Goal: Transaction & Acquisition: Purchase product/service

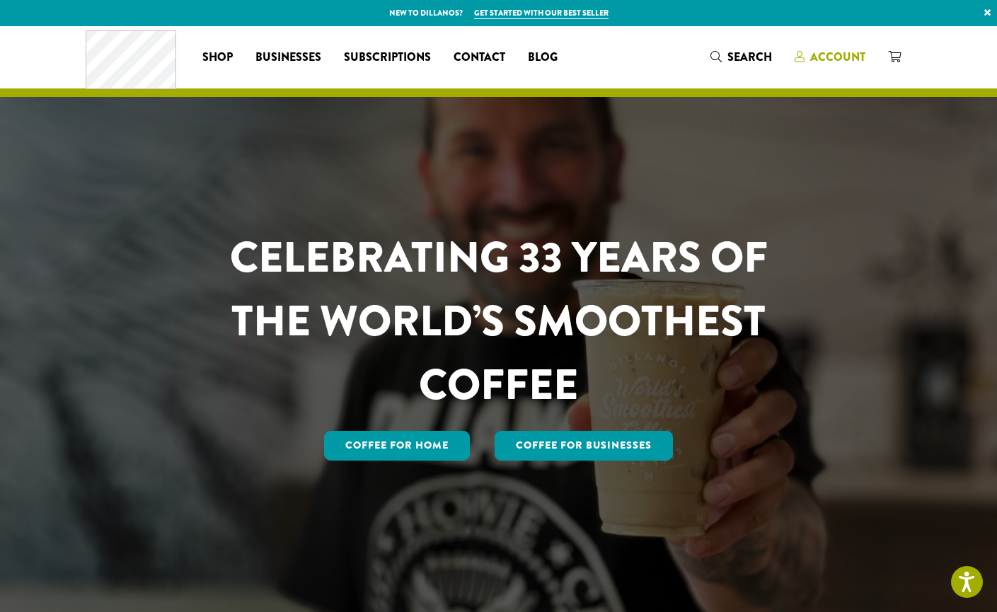
click at [801, 62] on span "Account" at bounding box center [830, 58] width 71 height 18
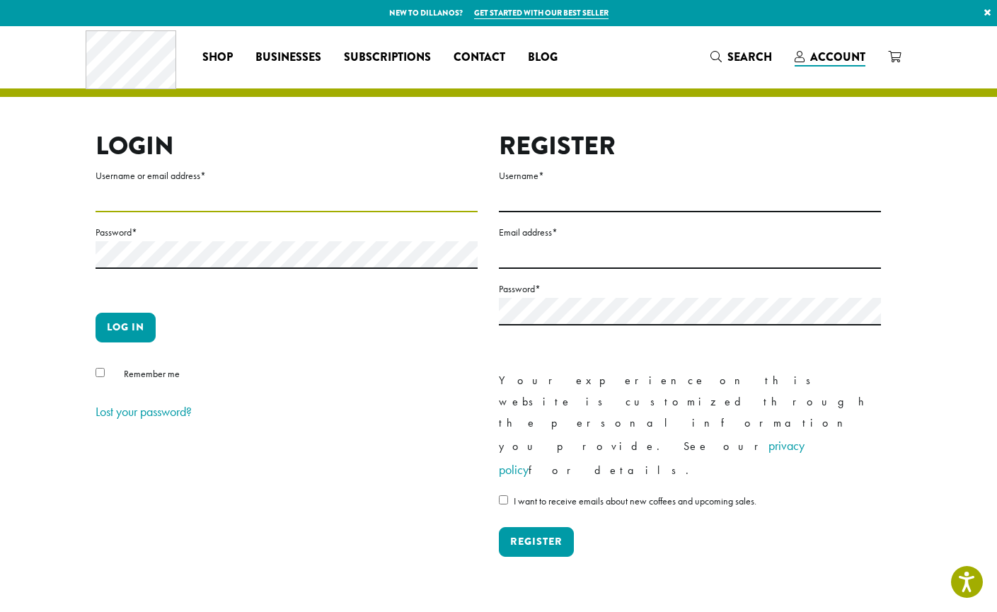
click at [109, 201] on input "Username or email address *" at bounding box center [287, 199] width 382 height 28
click at [447, 194] on input "Username or email address *" at bounding box center [287, 199] width 382 height 28
type input "**********"
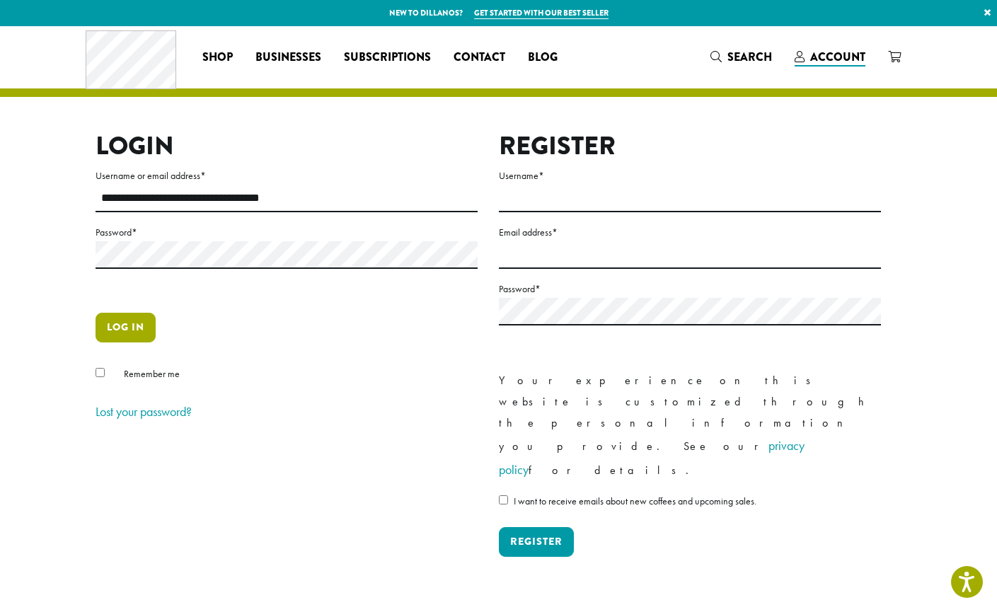
click at [138, 319] on button "Log in" at bounding box center [126, 328] width 60 height 30
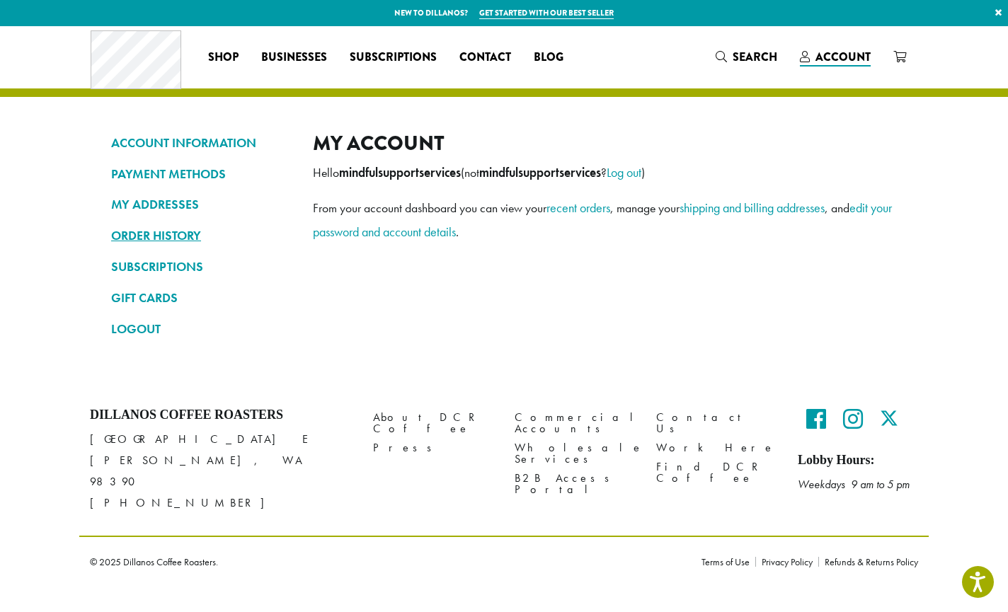
click at [164, 237] on link "ORDER HISTORY" at bounding box center [201, 236] width 181 height 24
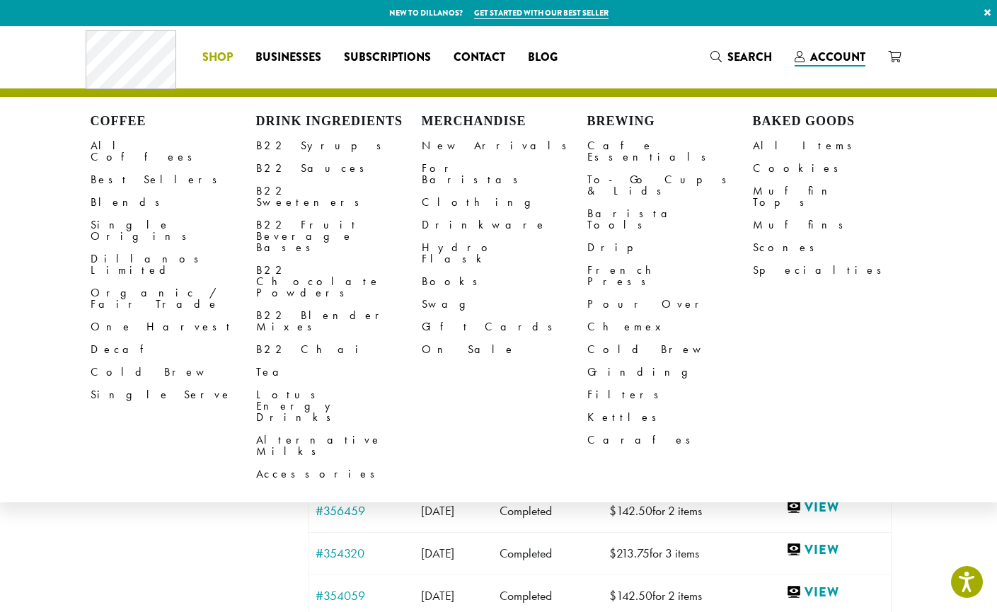
click at [247, 464] on nav "ACCOUNT INFORMATION PAYMENT METHODS MY ADDRESSES ORDER HISTORY SUBSCRIPTIONS GI…" at bounding box center [196, 429] width 181 height 596
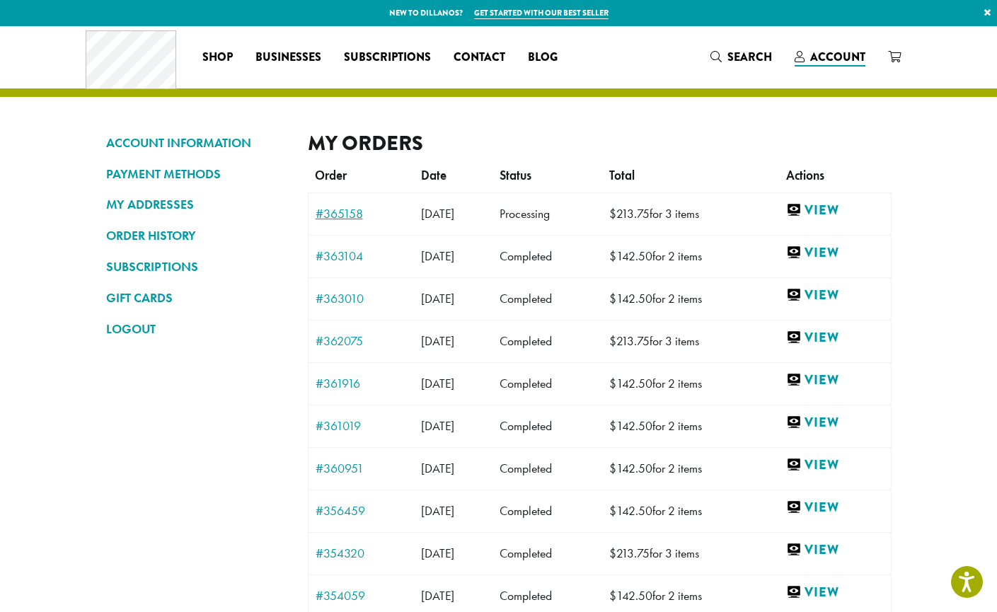
click at [342, 215] on link "#365158" at bounding box center [361, 213] width 91 height 13
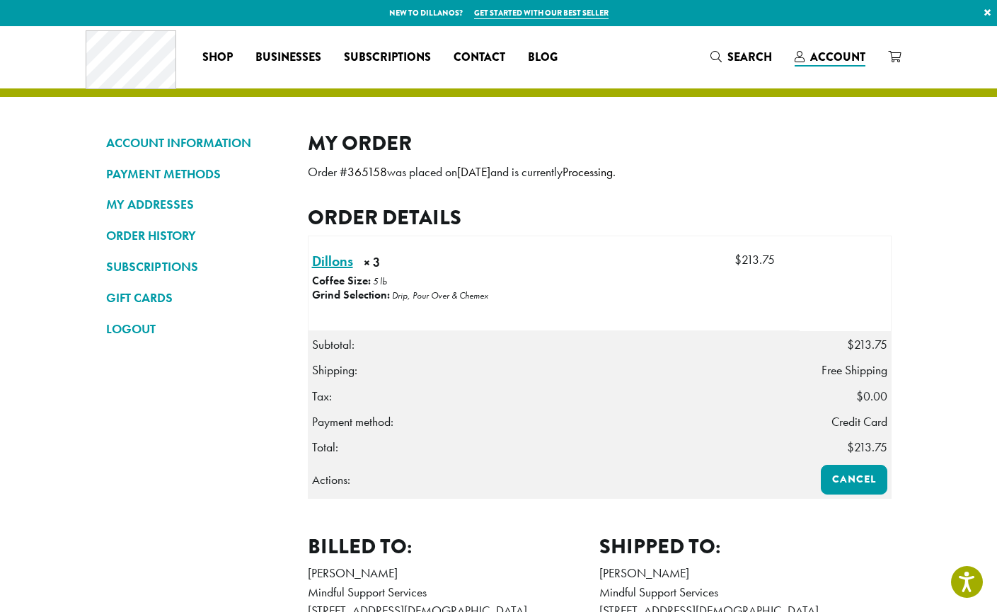
click at [331, 259] on link "Dillons × 3" at bounding box center [332, 261] width 41 height 21
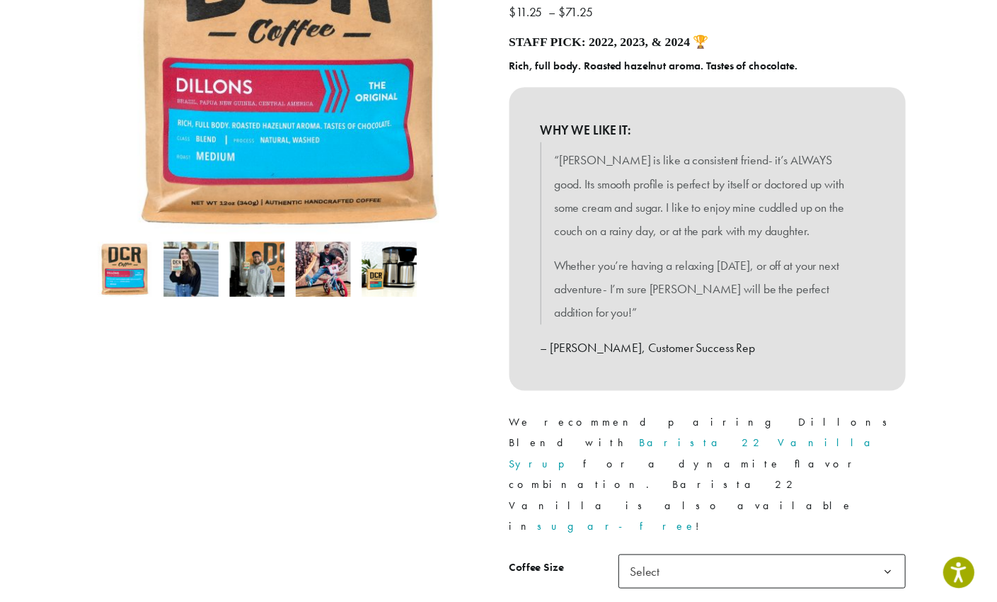
scroll to position [339, 0]
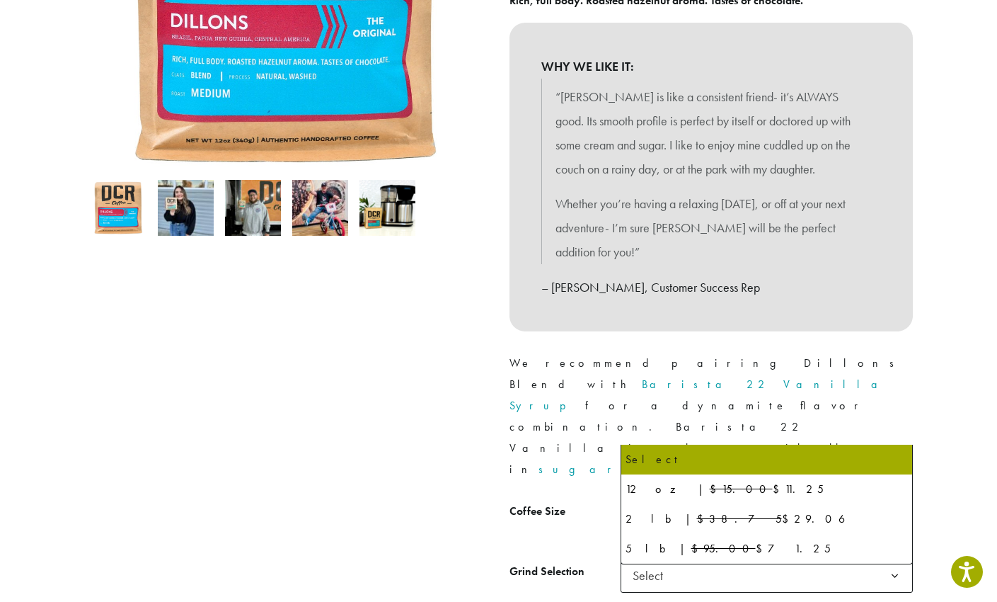
click at [672, 501] on span "Select" at bounding box center [652, 515] width 50 height 28
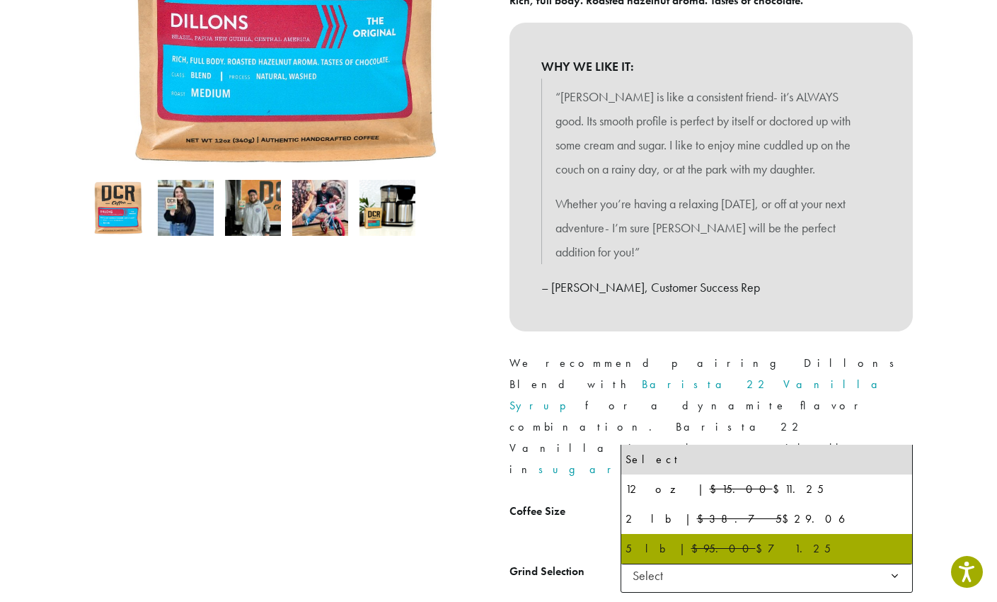
select select "**********"
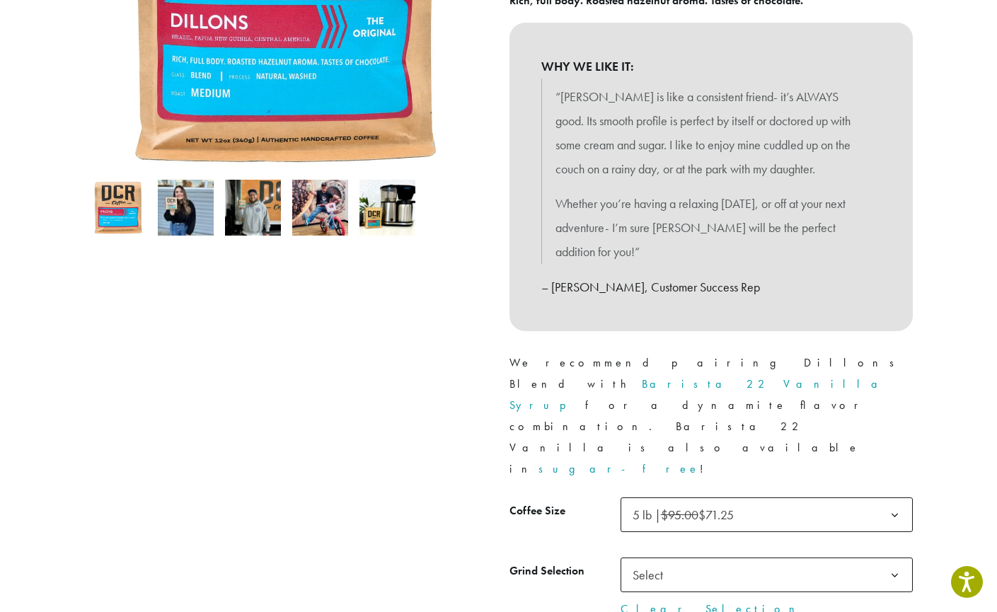
click at [660, 561] on span "Select" at bounding box center [652, 575] width 50 height 28
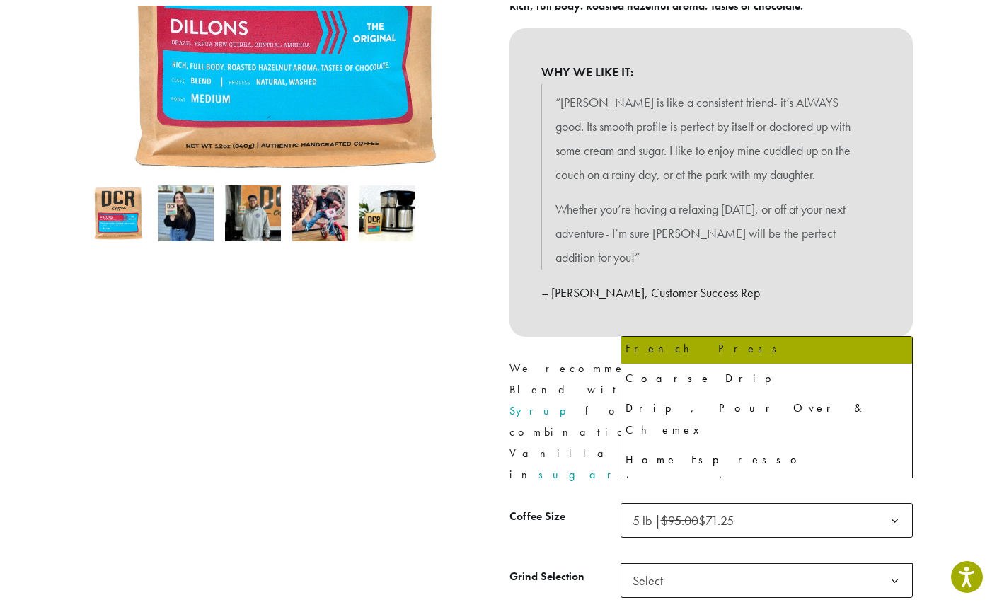
scroll to position [96, 0]
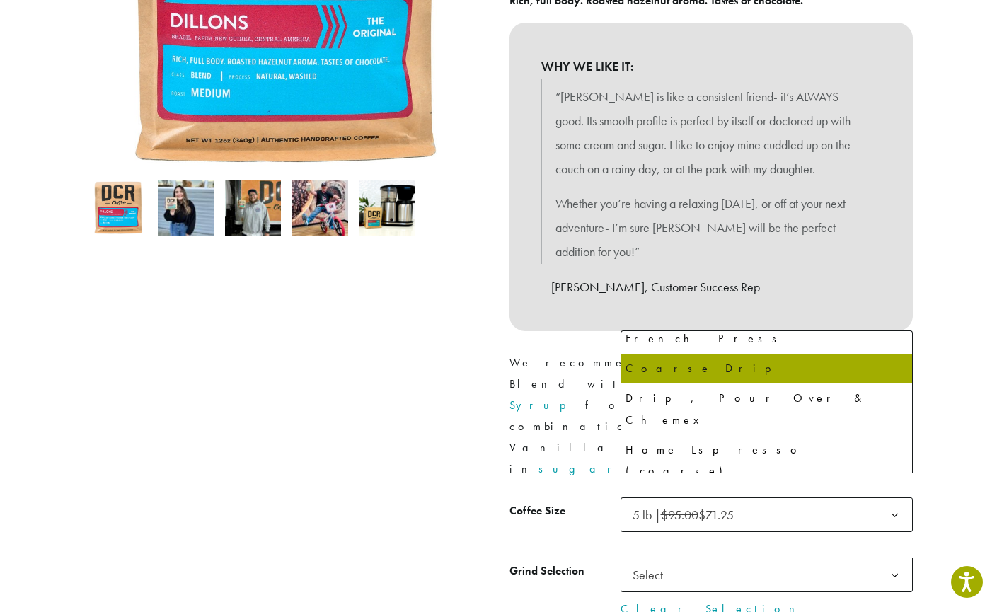
select select "**********"
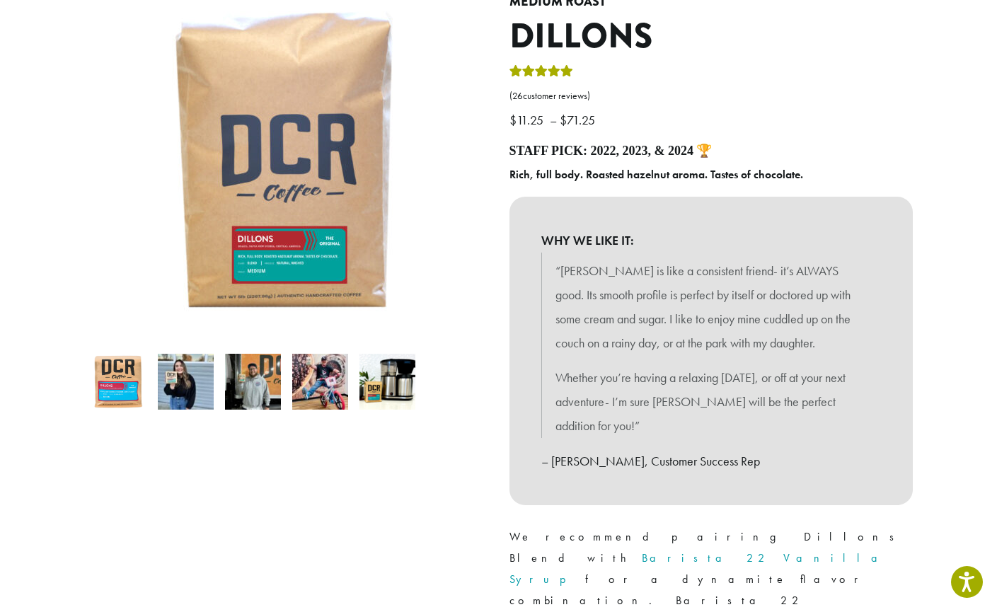
scroll to position [165, 0]
click at [367, 366] on img at bounding box center [388, 382] width 56 height 56
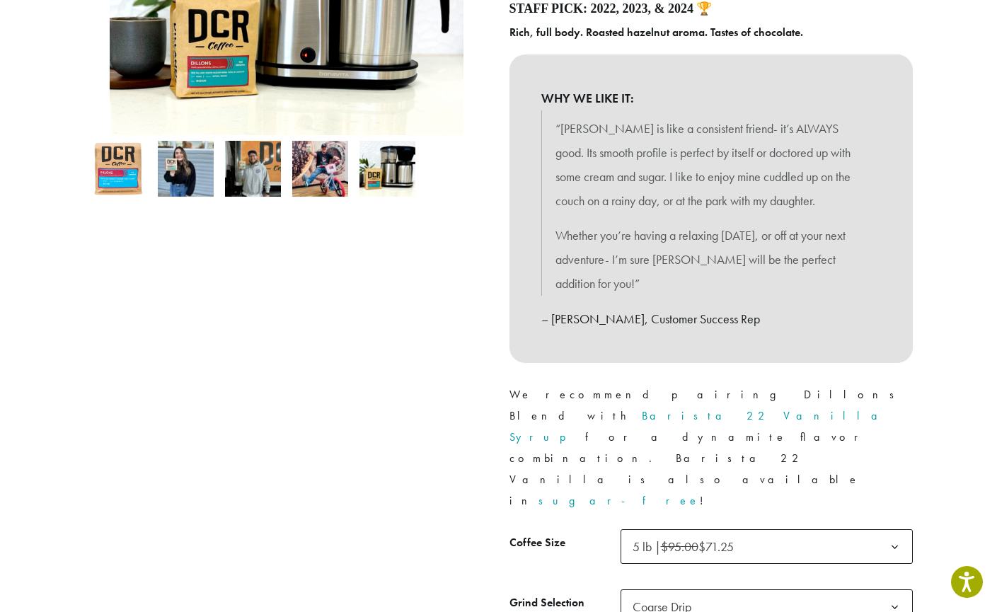
scroll to position [460, 0]
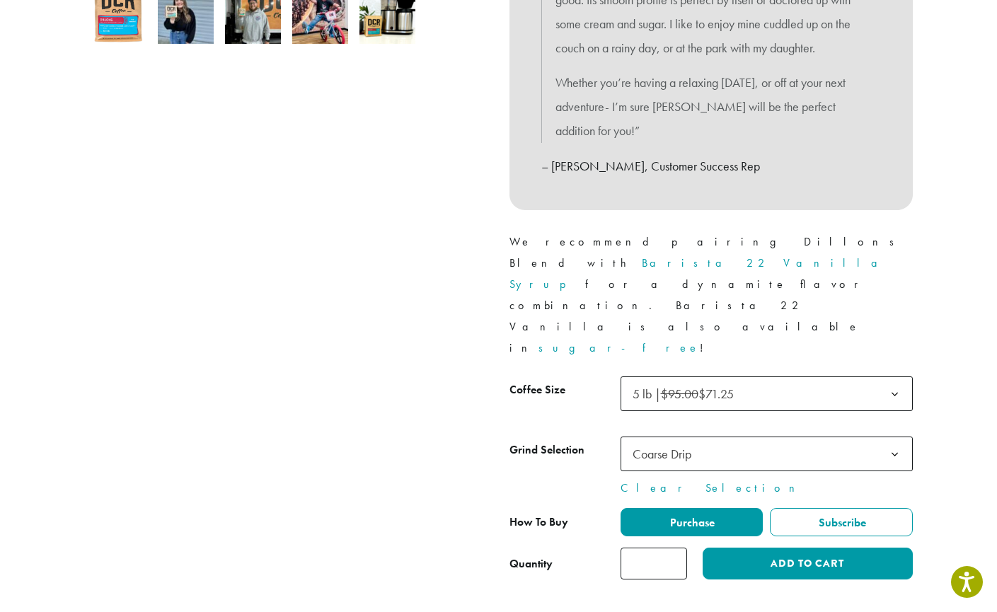
drag, startPoint x: 658, startPoint y: 481, endPoint x: 623, endPoint y: 475, distance: 35.3
click at [623, 548] on input "*" at bounding box center [654, 564] width 67 height 32
type input "*"
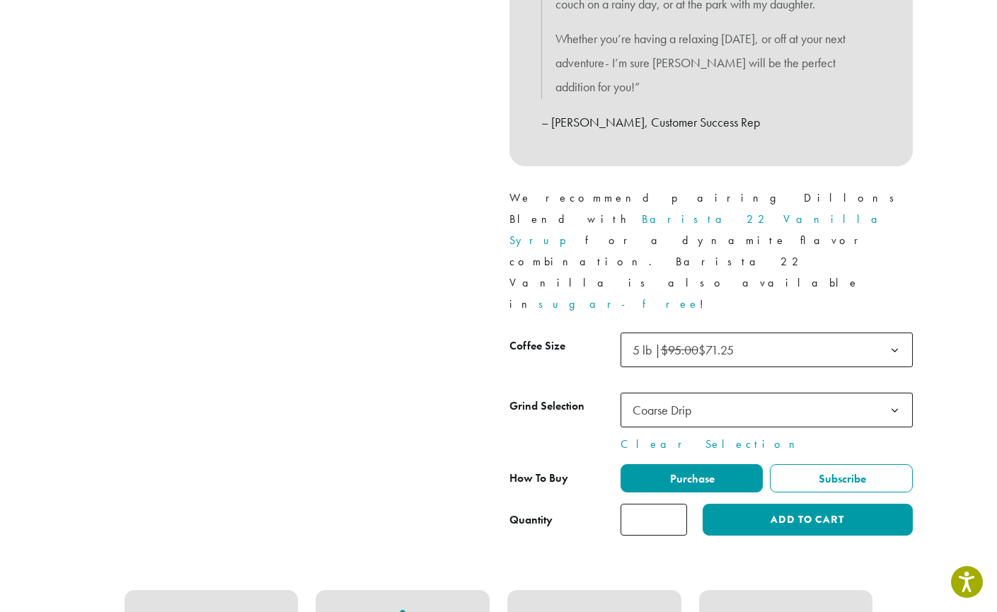
scroll to position [496, 0]
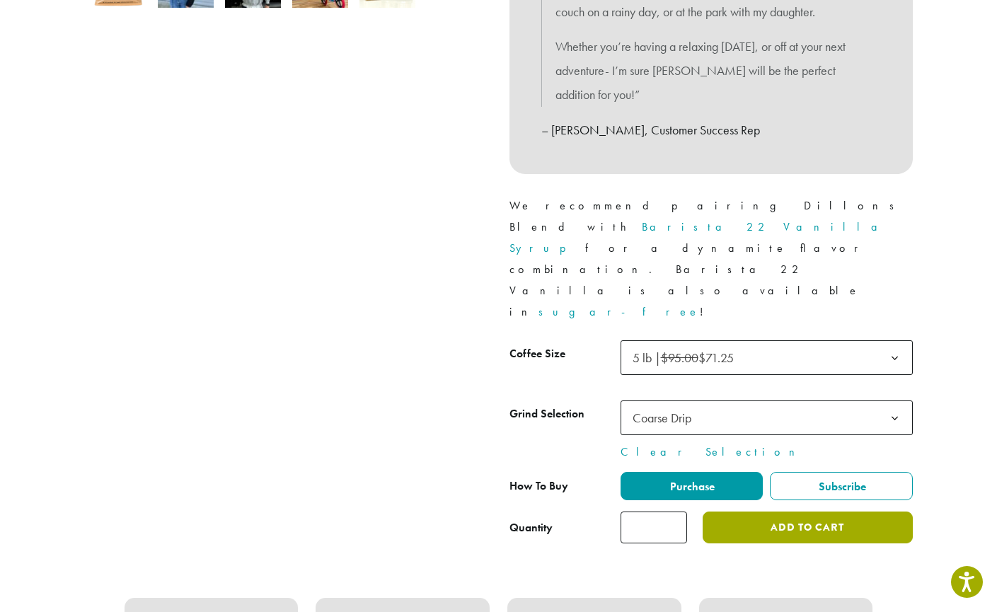
click at [795, 512] on button "Add to cart" at bounding box center [808, 528] width 210 height 32
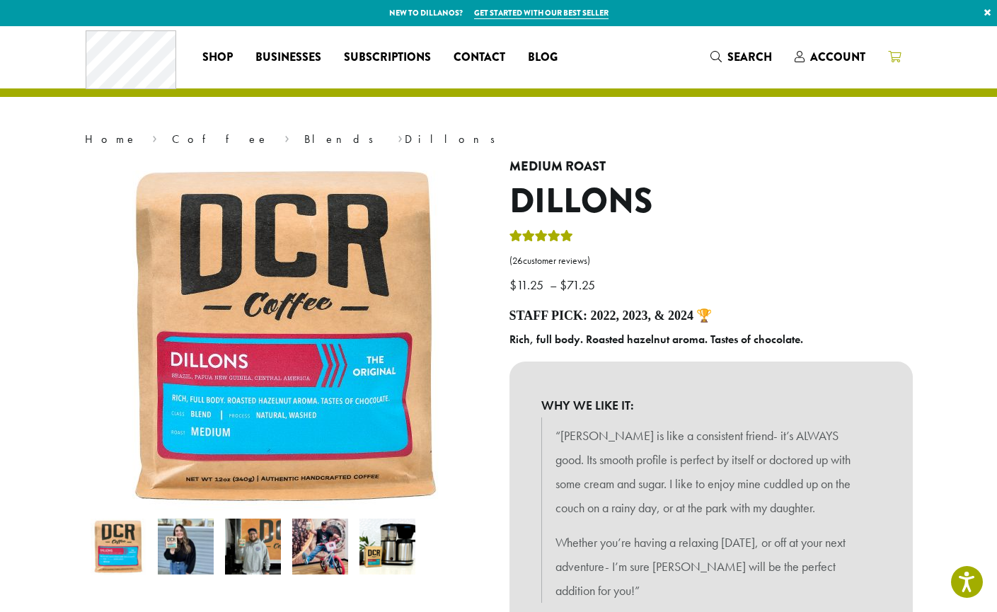
click at [895, 57] on icon at bounding box center [894, 56] width 13 height 11
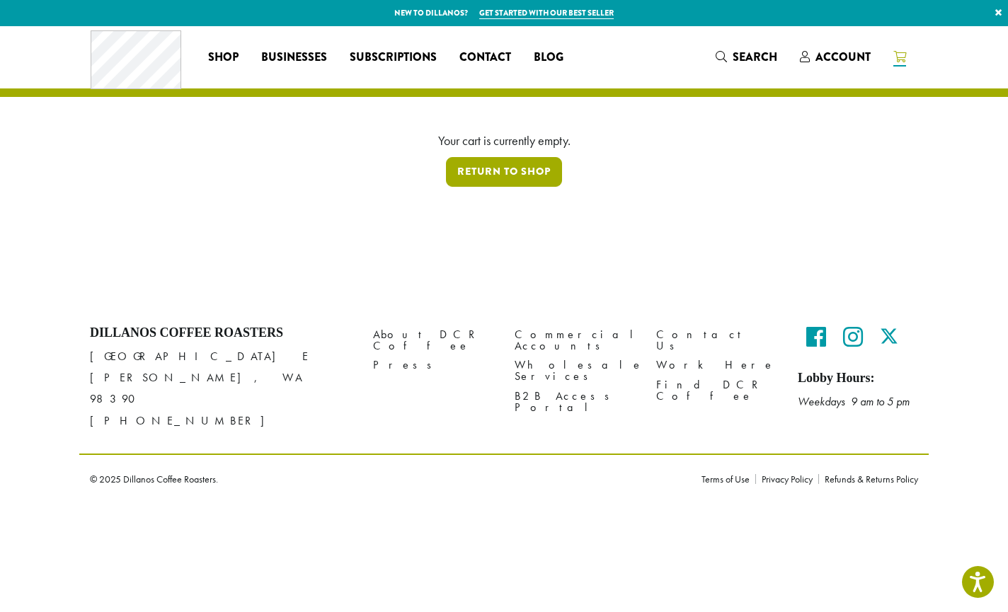
click at [510, 167] on link "Return to shop" at bounding box center [504, 172] width 116 height 30
click at [824, 50] on span "Account" at bounding box center [842, 57] width 55 height 16
click at [829, 63] on span "Account" at bounding box center [842, 57] width 55 height 16
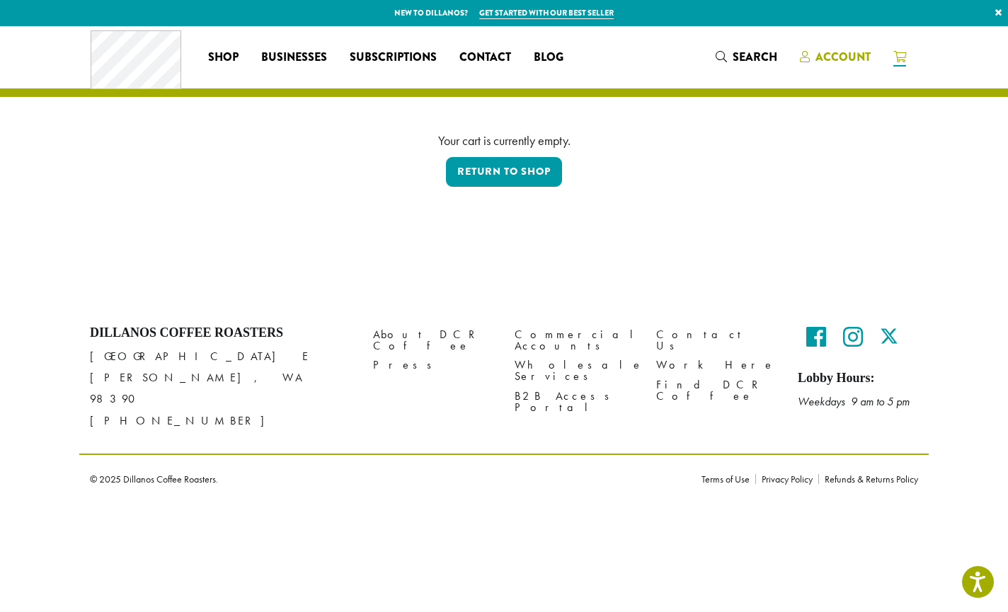
click at [823, 62] on span "Account" at bounding box center [842, 57] width 55 height 16
click at [821, 61] on span "Account" at bounding box center [842, 57] width 55 height 16
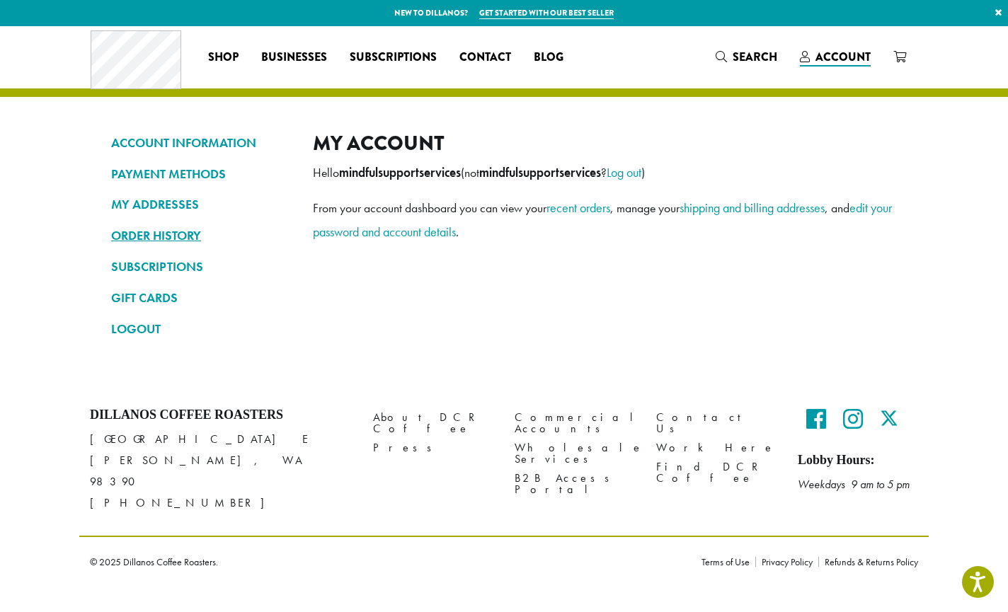
click at [161, 240] on link "ORDER HISTORY" at bounding box center [201, 236] width 181 height 24
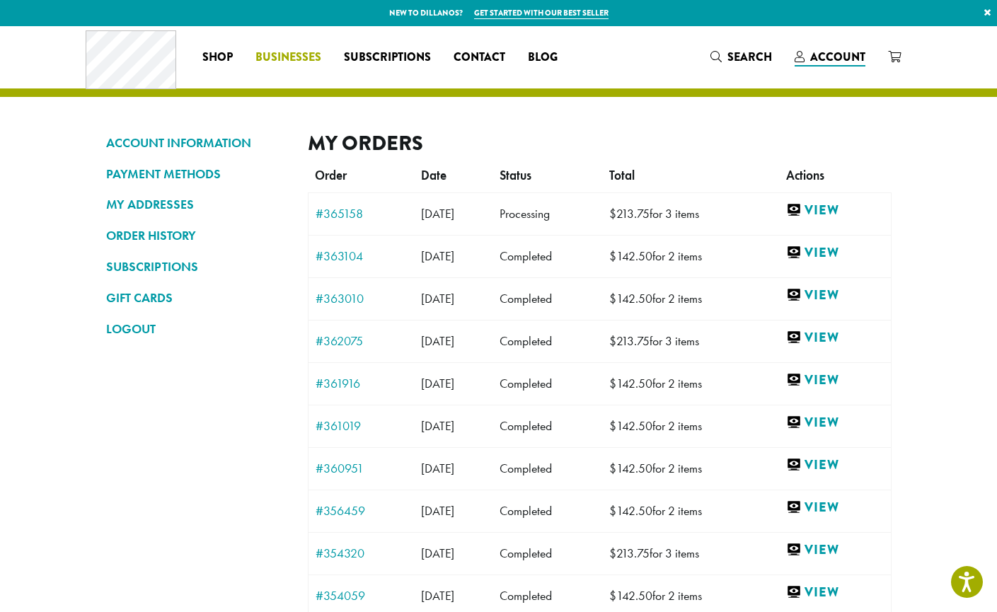
click at [307, 59] on span "Businesses" at bounding box center [289, 58] width 66 height 18
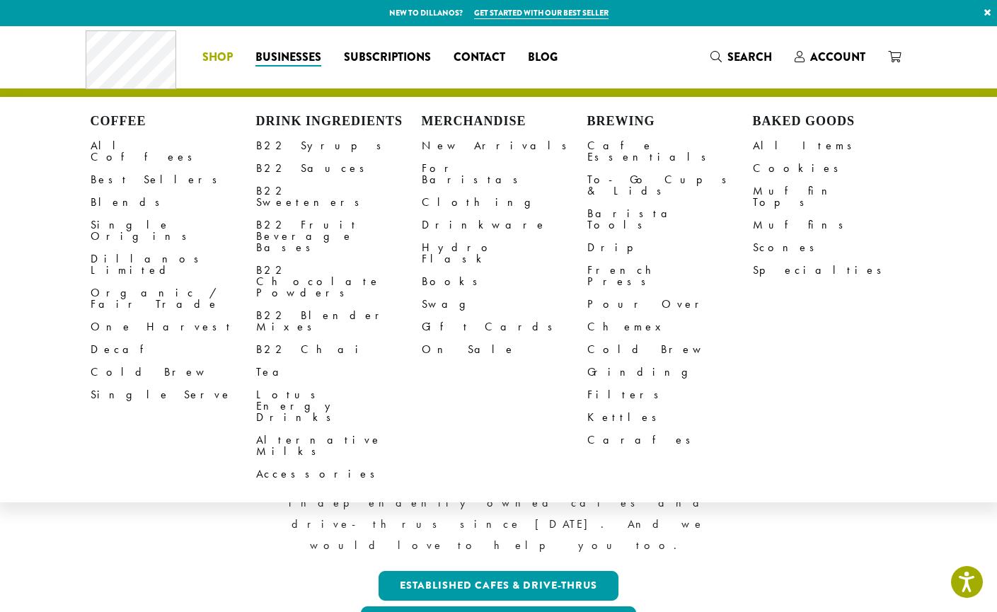
click at [214, 52] on span "Shop" at bounding box center [217, 58] width 30 height 18
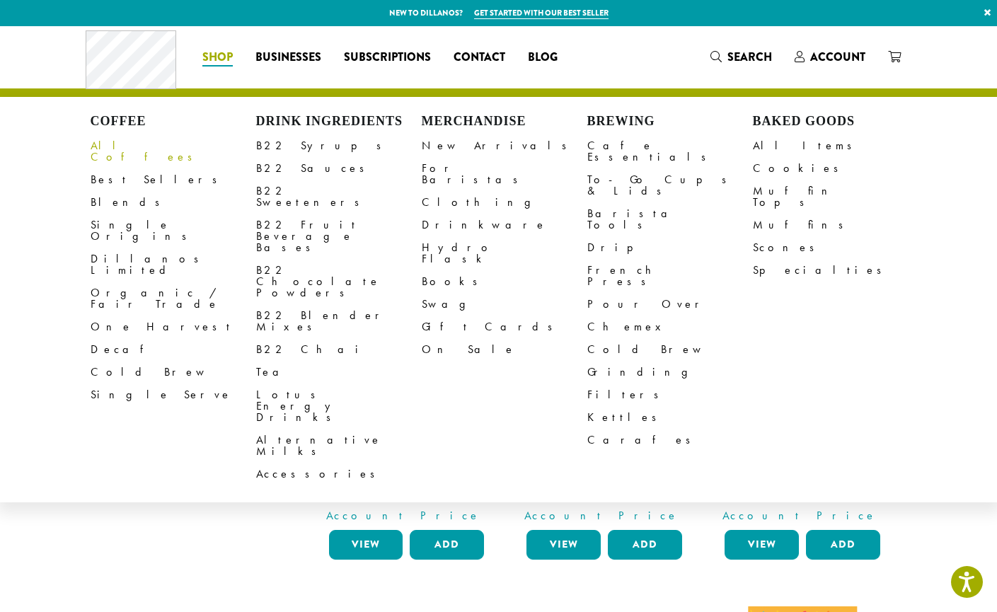
click at [125, 153] on link "All Coffees" at bounding box center [174, 151] width 166 height 34
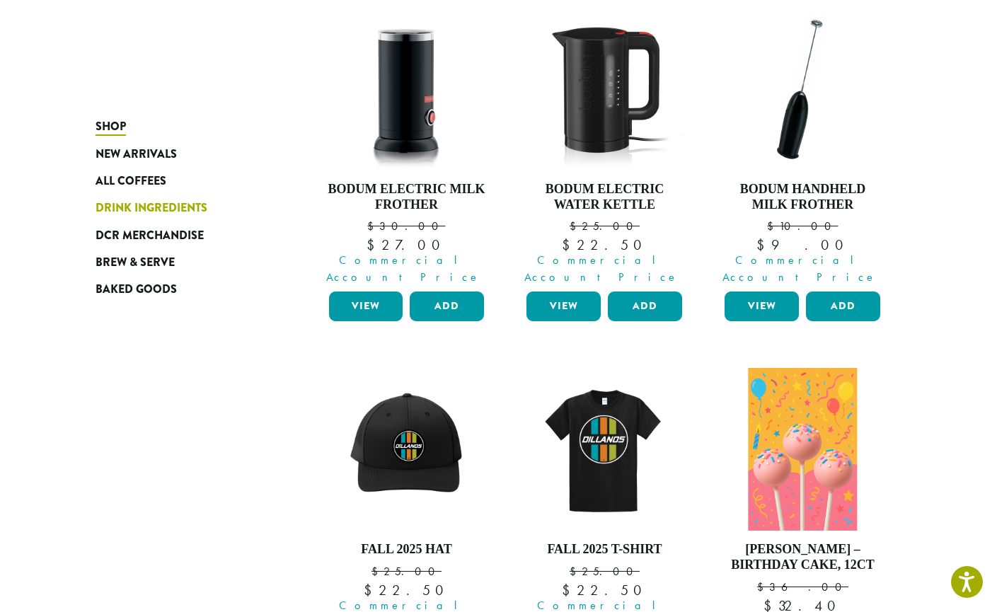
scroll to position [242, 0]
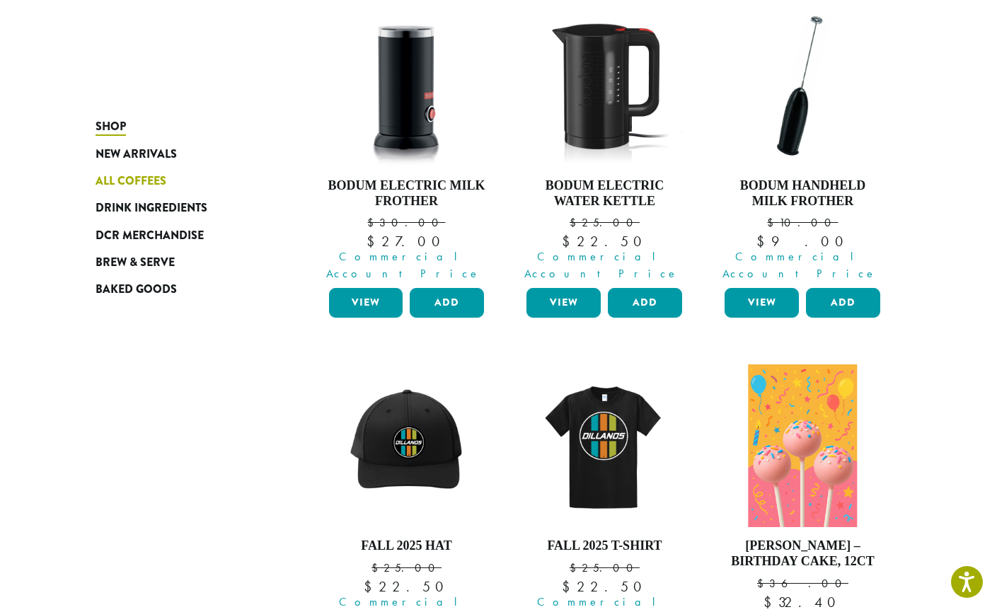
click at [148, 187] on span "All Coffees" at bounding box center [131, 182] width 71 height 18
click at [147, 188] on span "All Coffees" at bounding box center [131, 182] width 71 height 18
click at [142, 182] on span "All Coffees" at bounding box center [131, 182] width 71 height 18
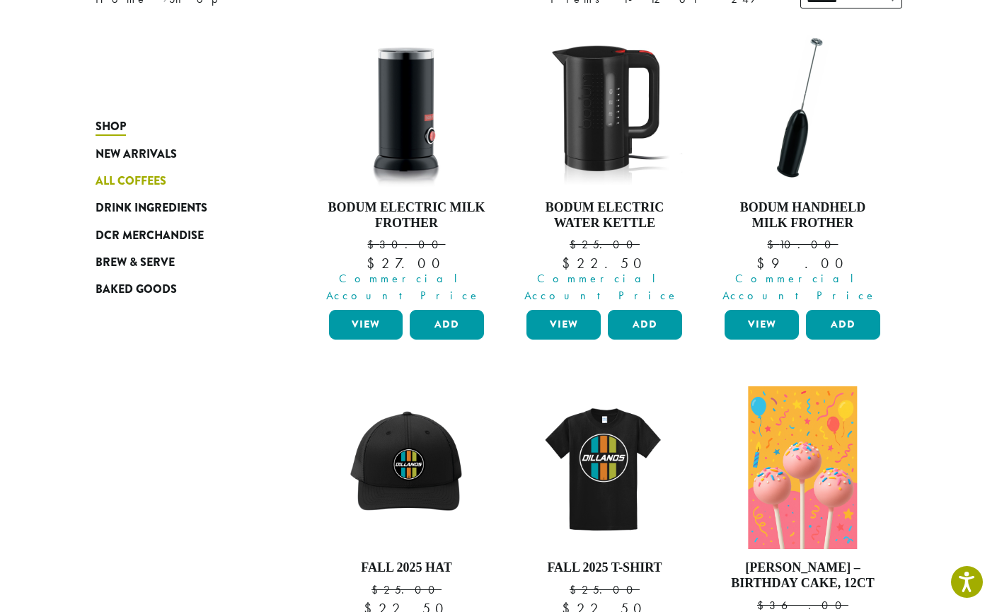
scroll to position [0, 0]
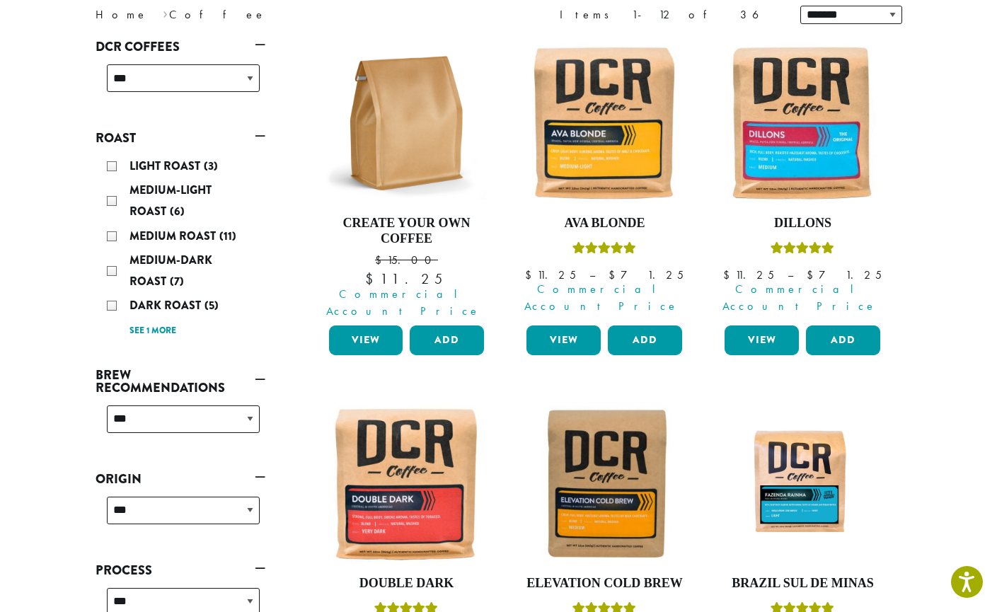
scroll to position [202, 0]
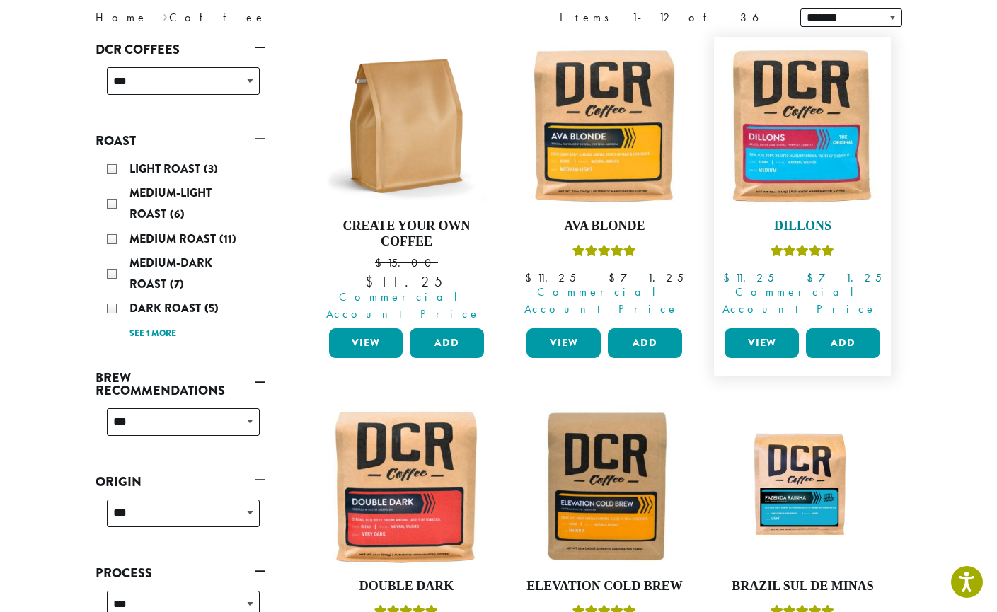
click at [799, 150] on img at bounding box center [802, 126] width 163 height 163
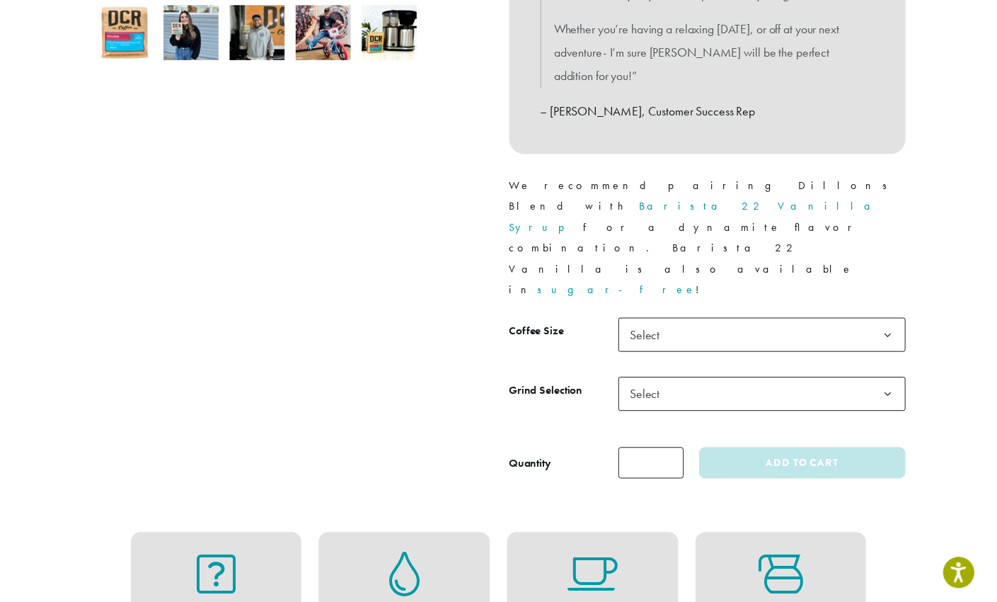
scroll to position [396, 0]
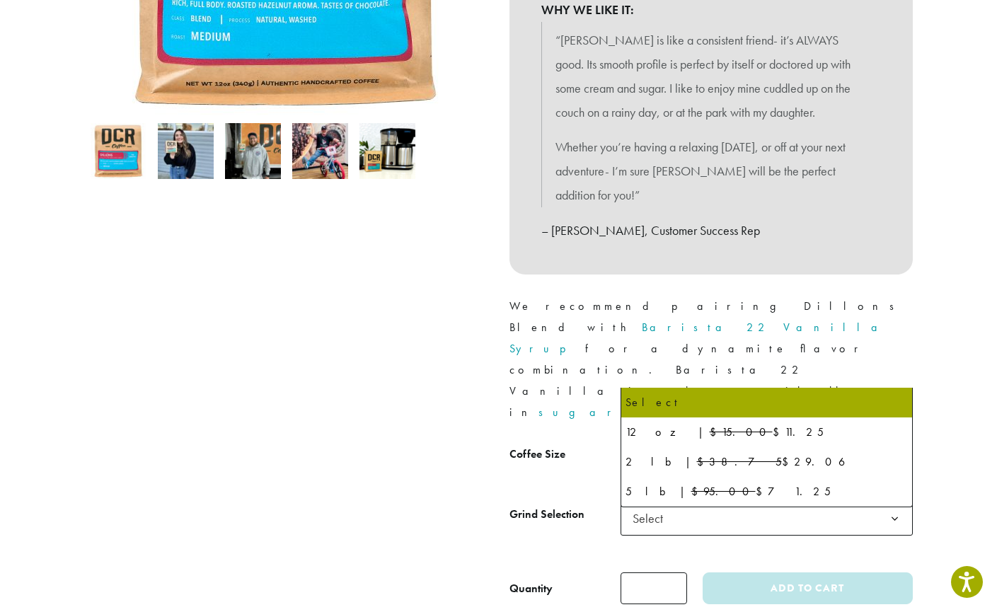
click at [692, 441] on span "Select" at bounding box center [767, 458] width 292 height 35
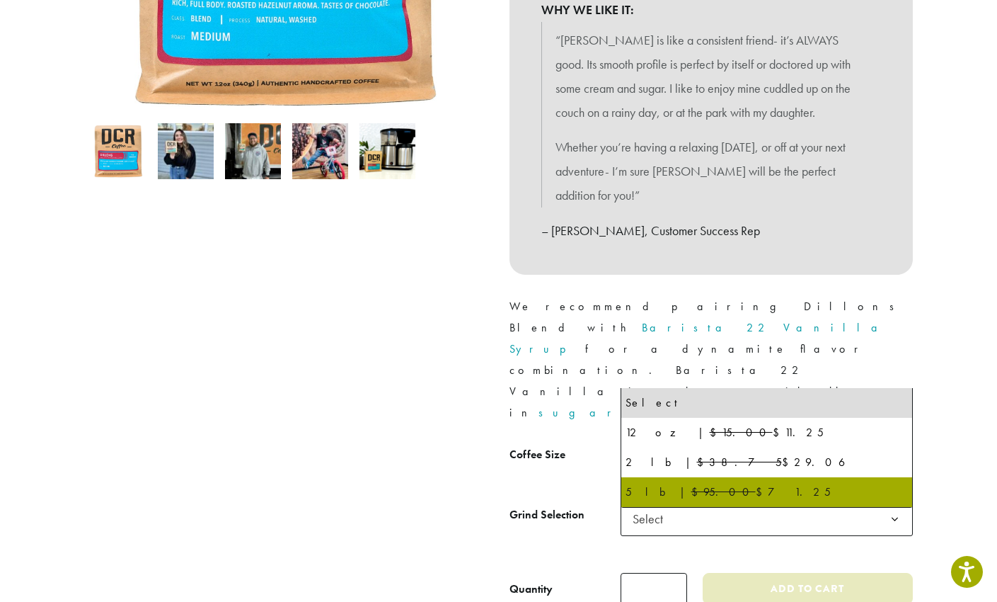
select select "**********"
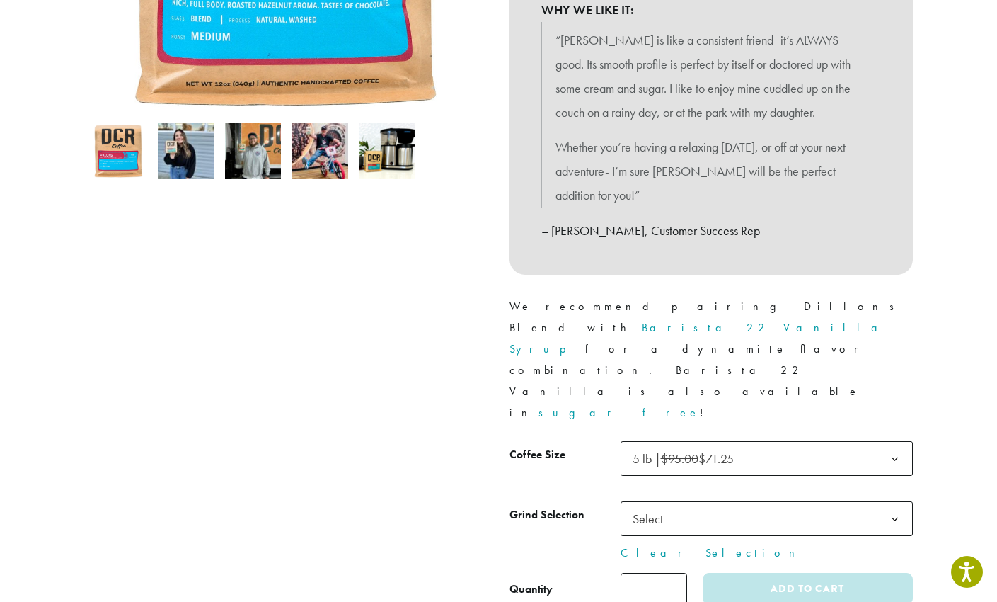
click at [675, 505] on span "Select" at bounding box center [652, 519] width 50 height 28
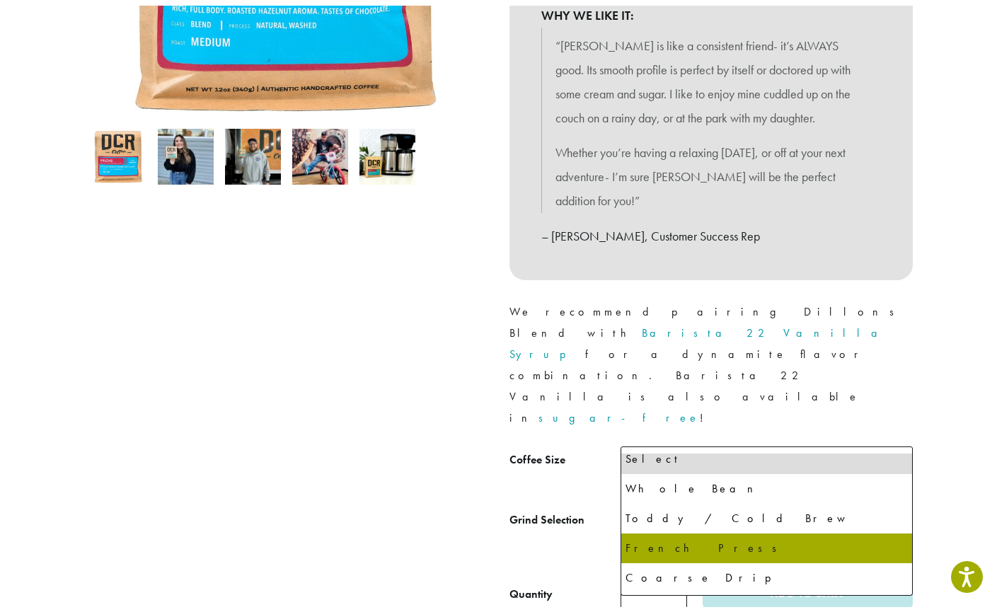
scroll to position [22, 0]
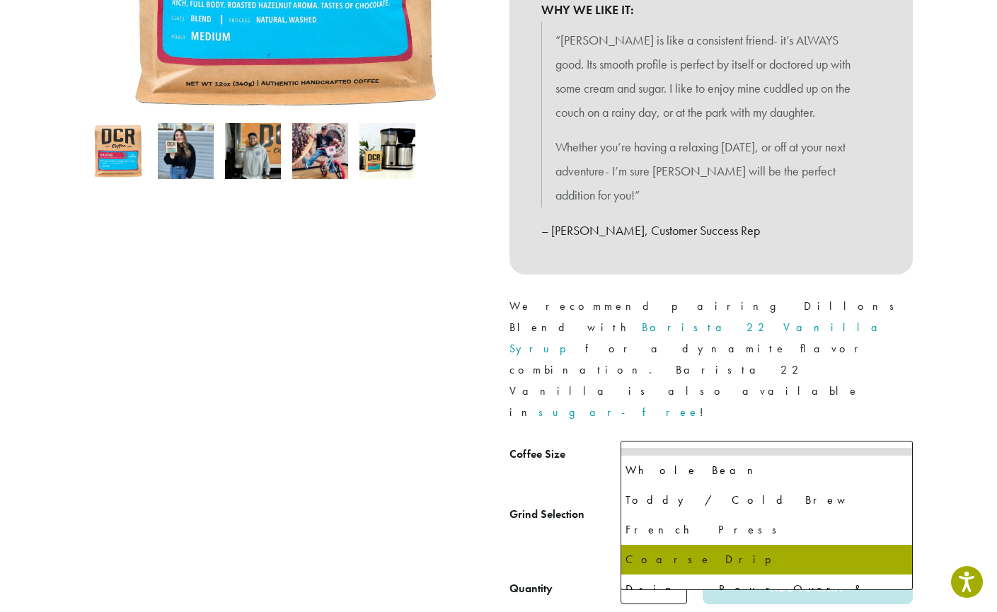
select select "**********"
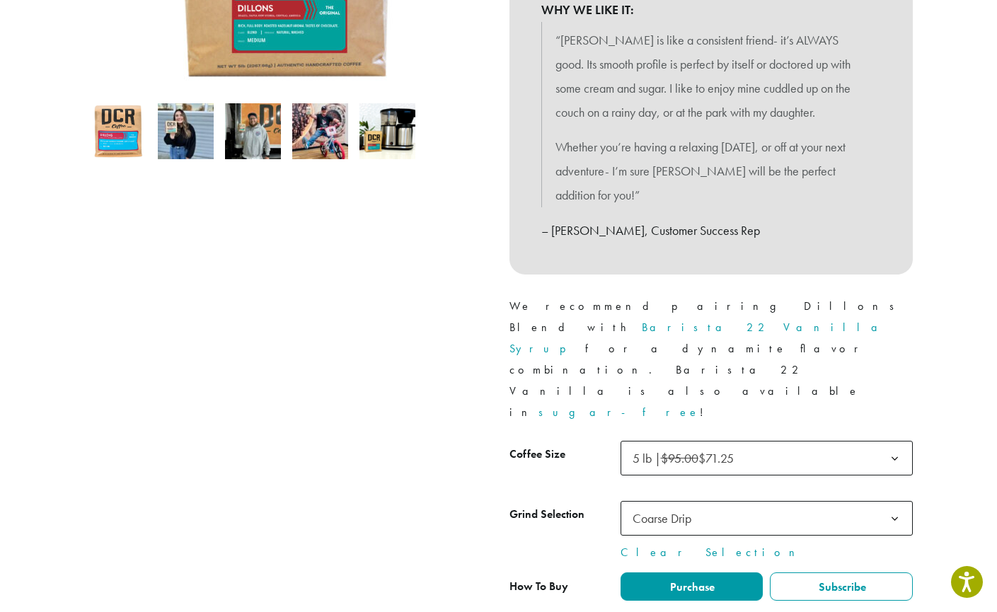
drag, startPoint x: 658, startPoint y: 542, endPoint x: 630, endPoint y: 539, distance: 27.7
type input "*"
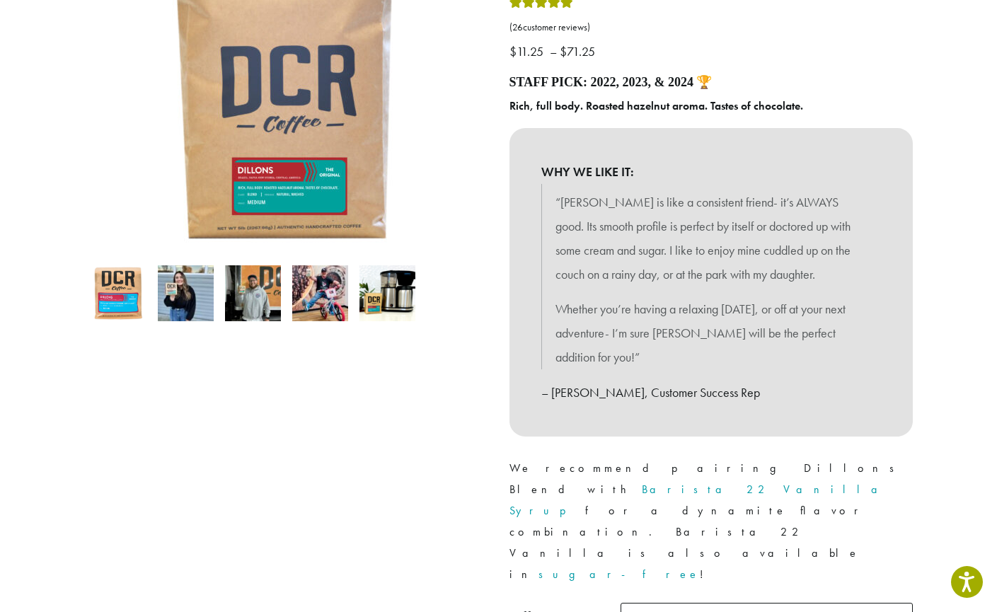
scroll to position [0, 0]
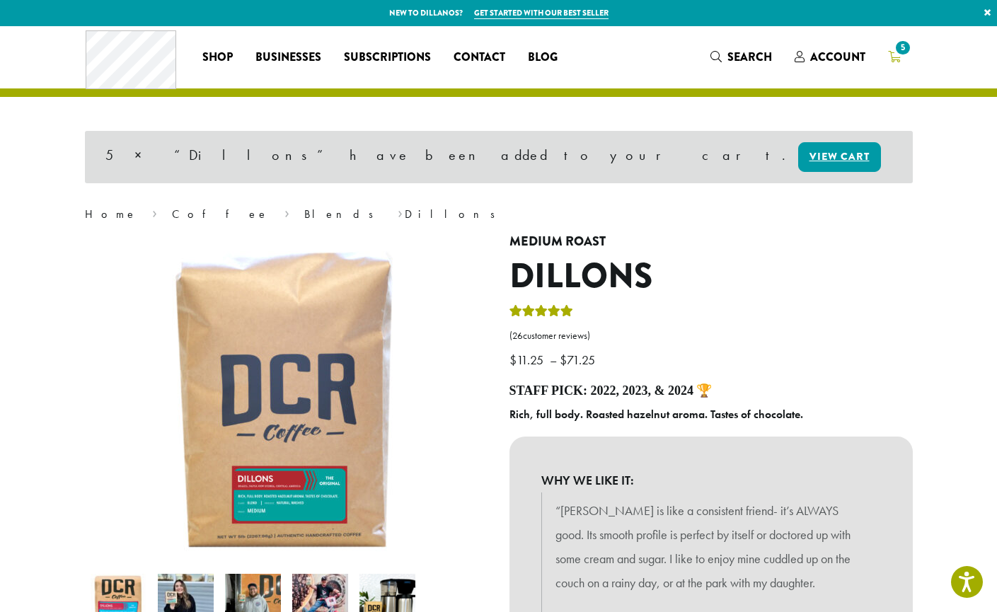
click at [892, 55] on icon "5" at bounding box center [894, 56] width 13 height 11
